Goal: Information Seeking & Learning: Learn about a topic

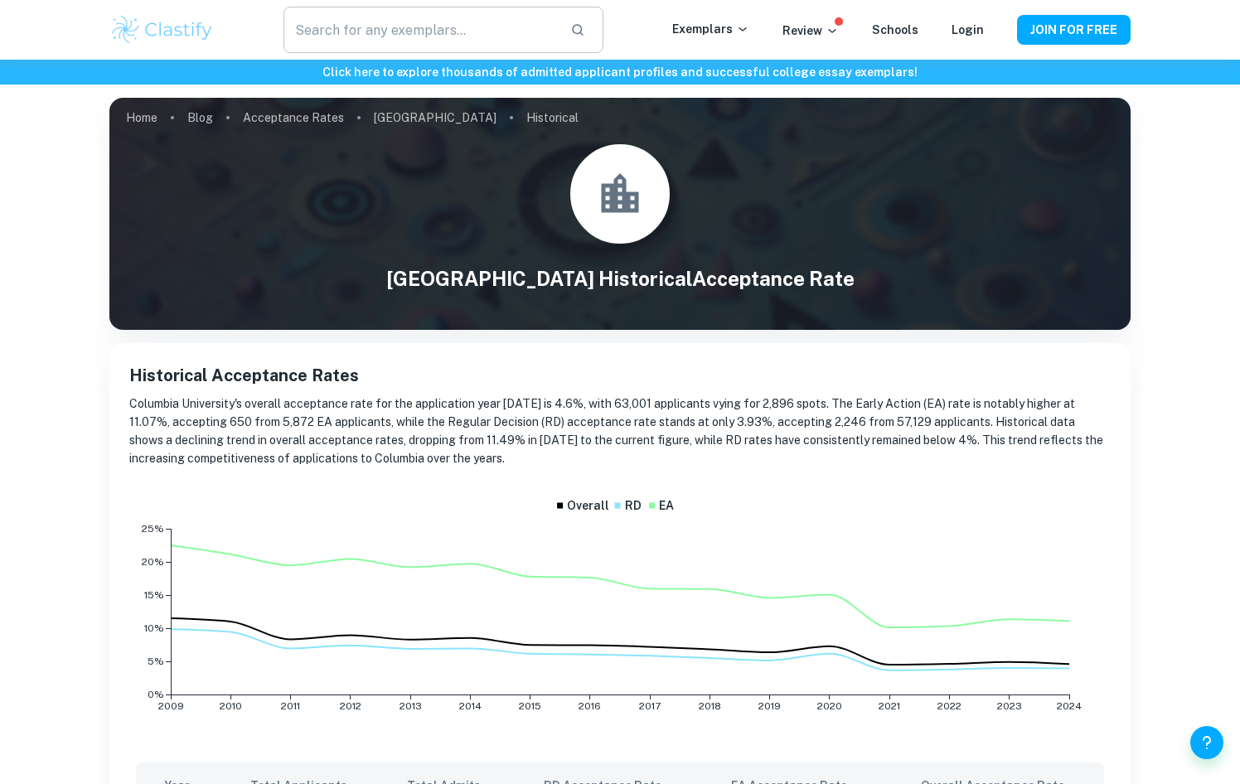
click at [376, 28] on input "text" at bounding box center [419, 30] width 273 height 46
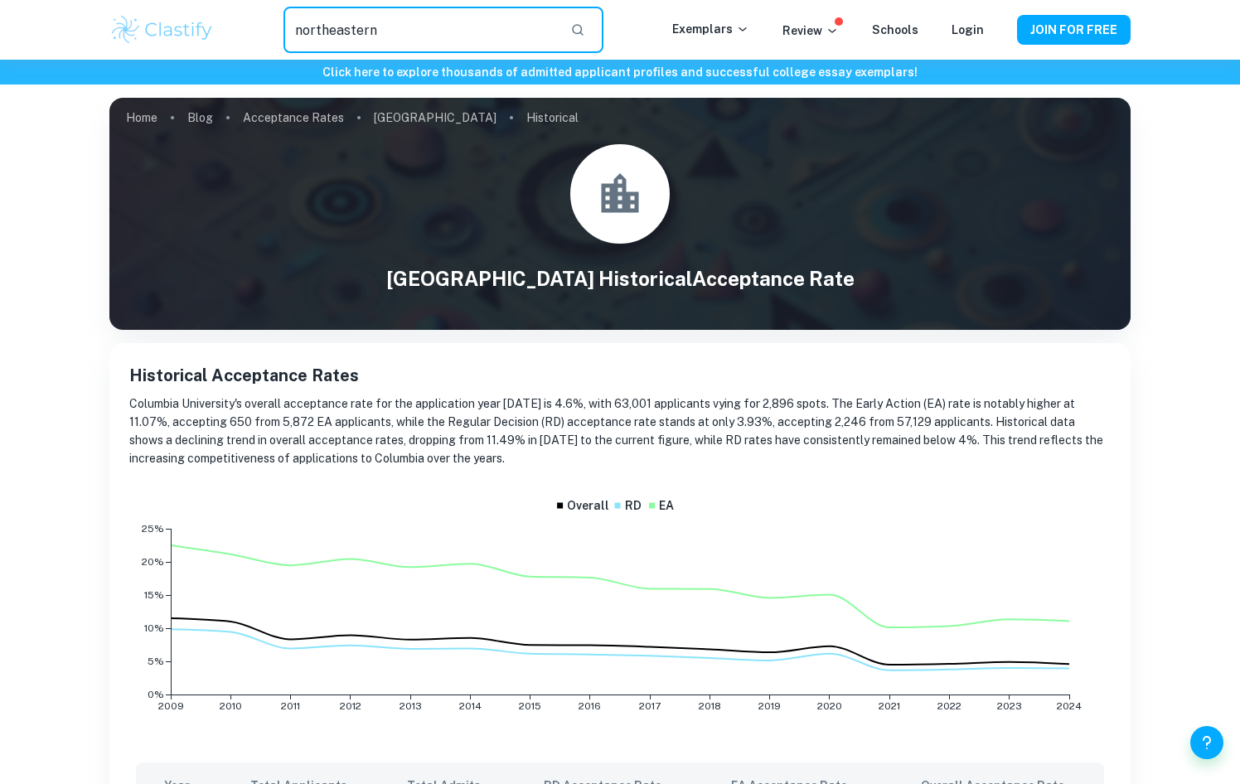
type input "northeastern"
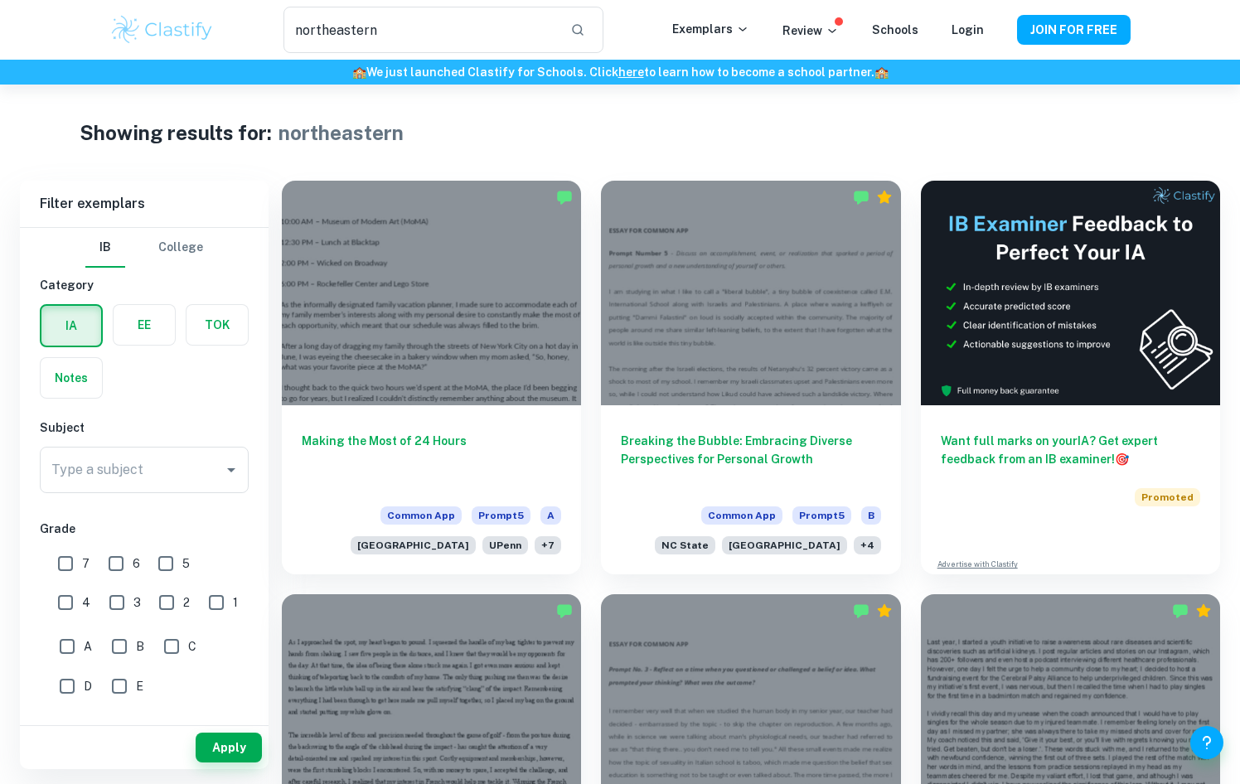
click at [188, 248] on button "College" at bounding box center [180, 248] width 45 height 40
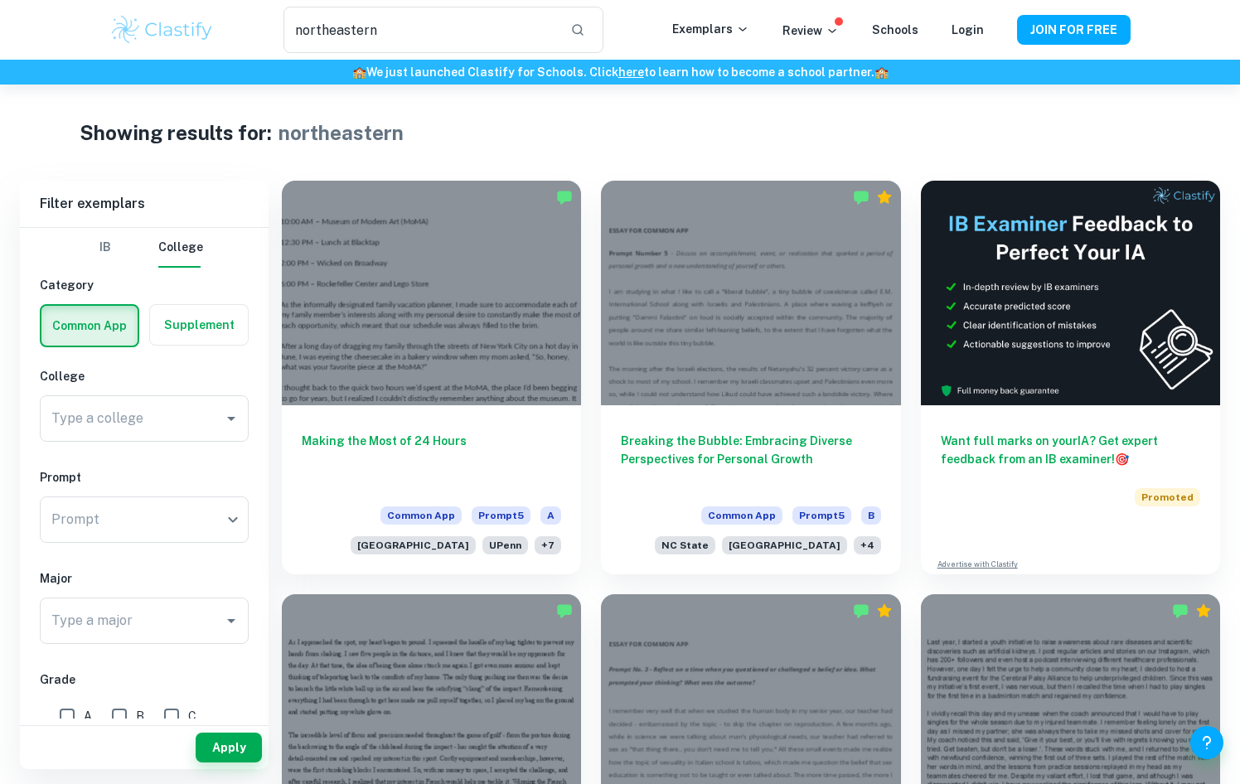
click at [904, 37] on div "Schools" at bounding box center [895, 30] width 46 height 20
click at [904, 31] on link "Schools" at bounding box center [895, 29] width 46 height 13
